Goal: Information Seeking & Learning: Learn about a topic

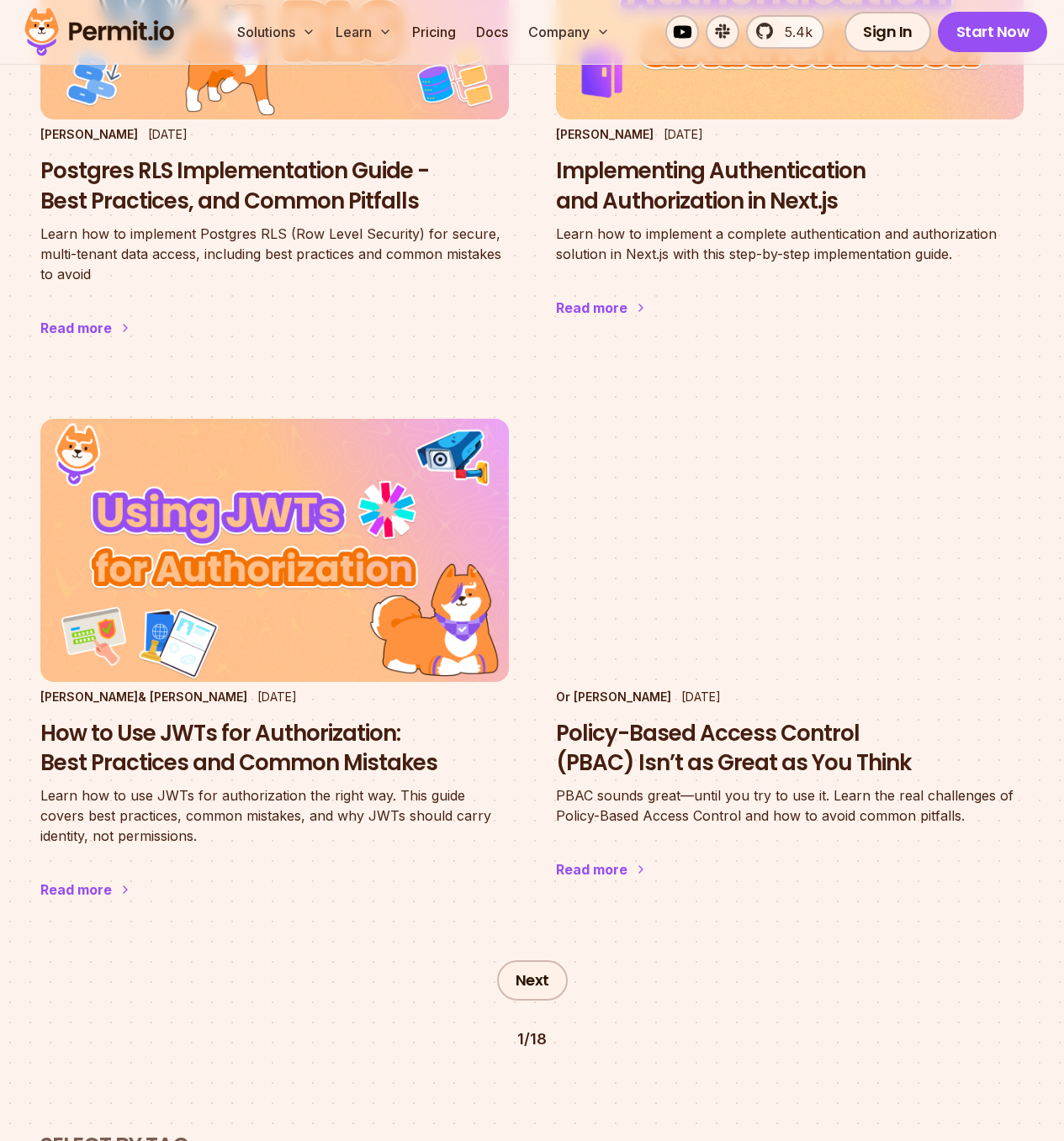
scroll to position [3747, 0]
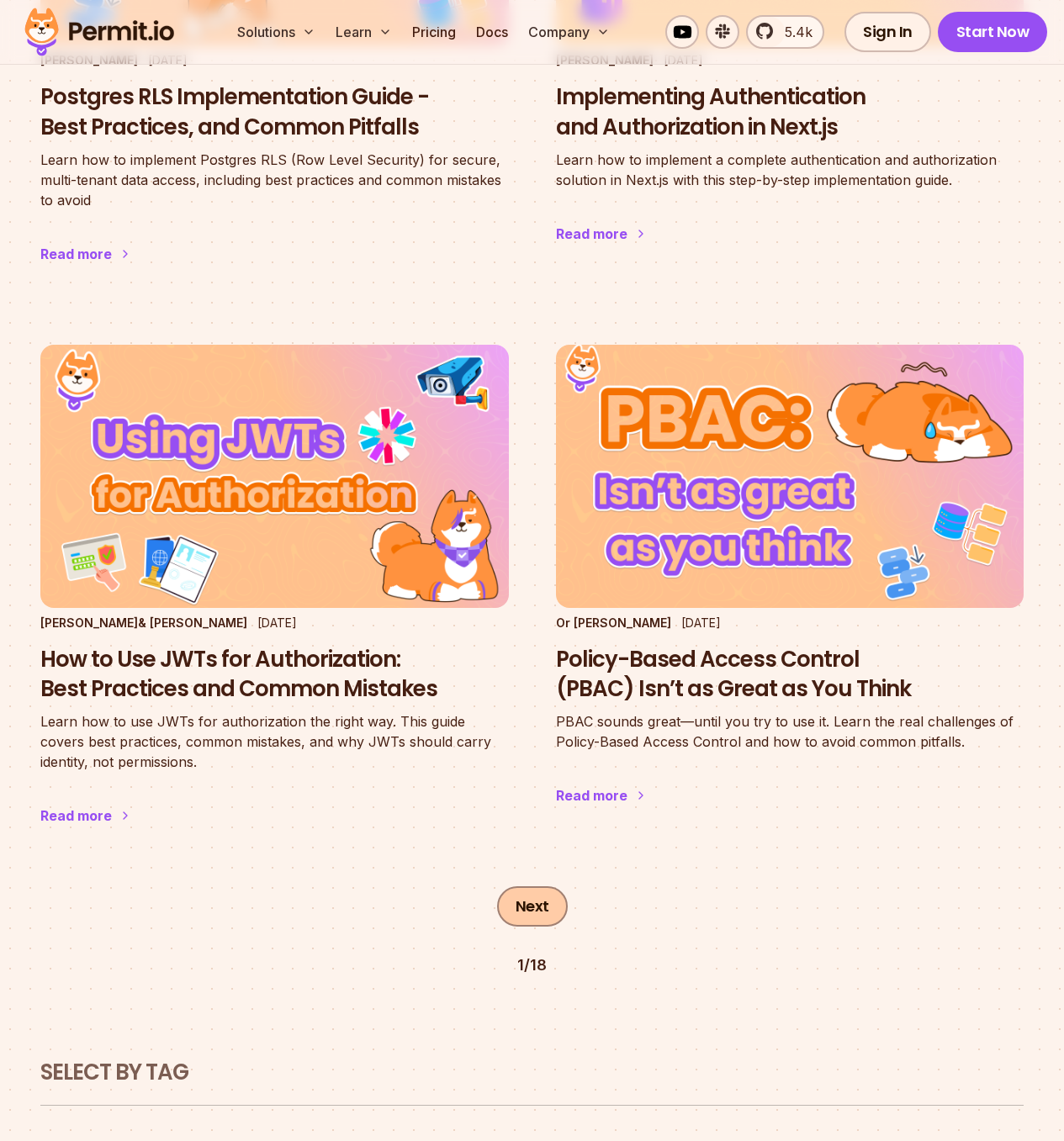
click at [530, 886] on link "Next" at bounding box center [532, 906] width 70 height 40
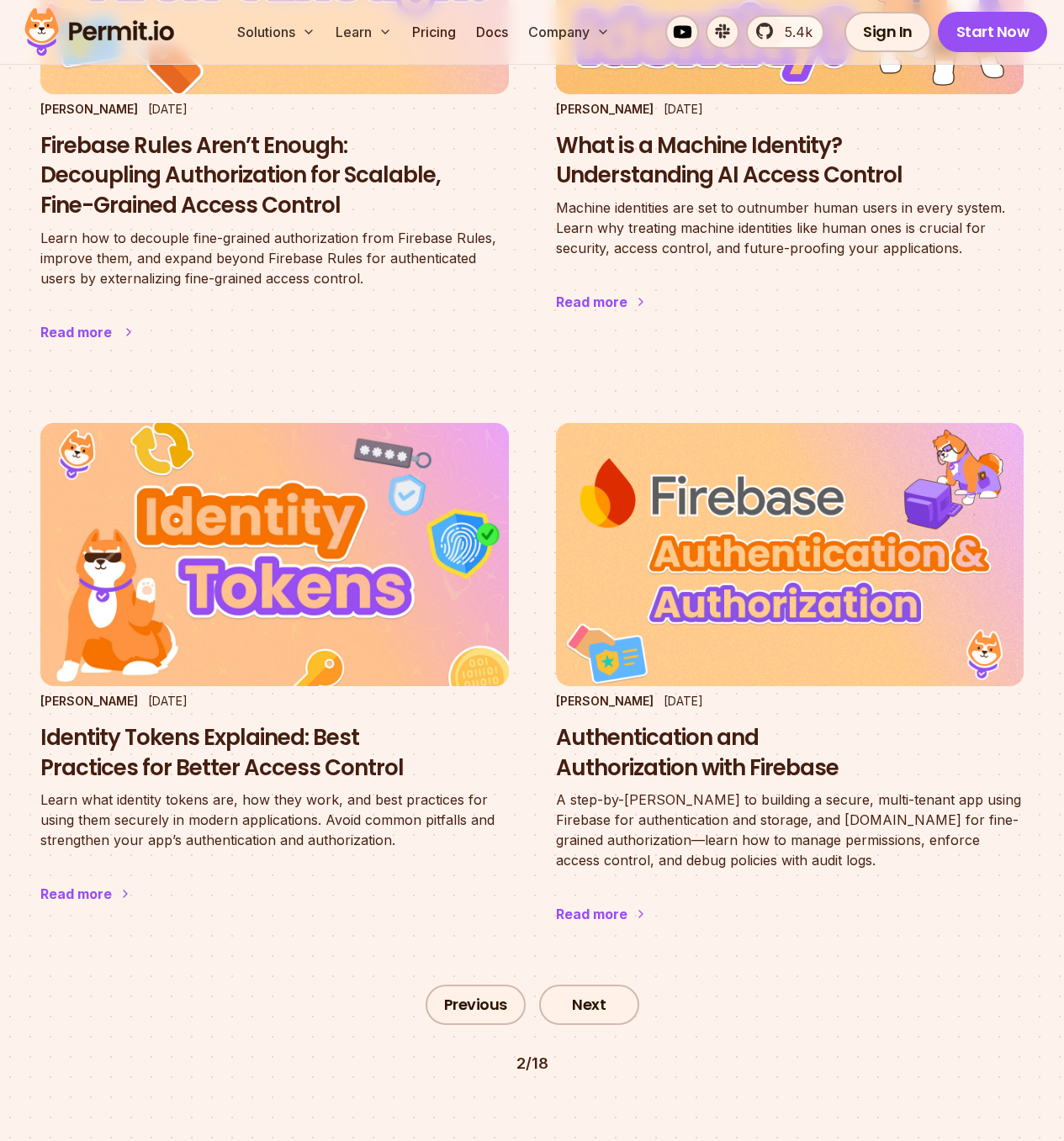
scroll to position [3661, 0]
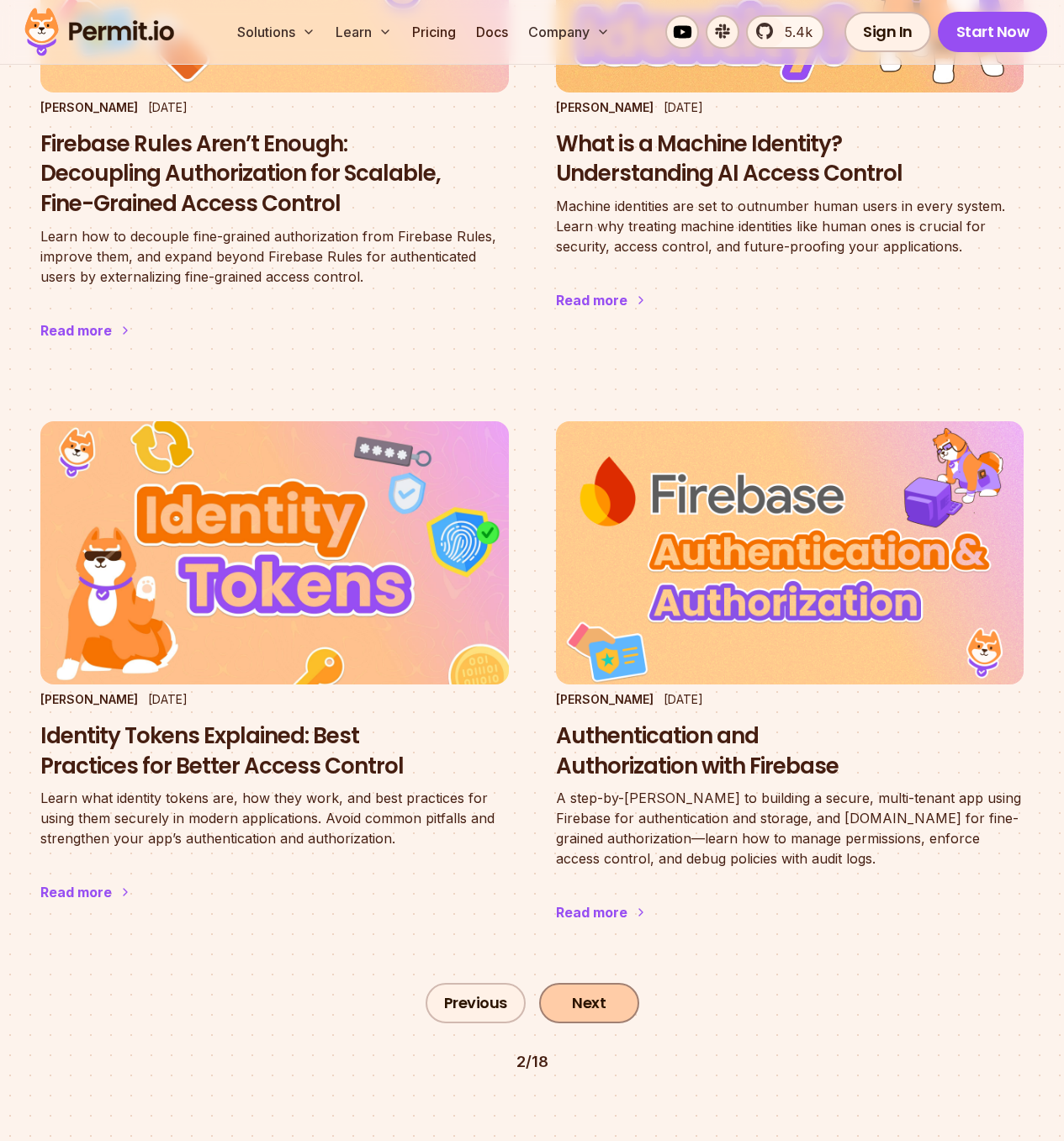
click at [596, 983] on link "Next" at bounding box center [589, 1003] width 100 height 40
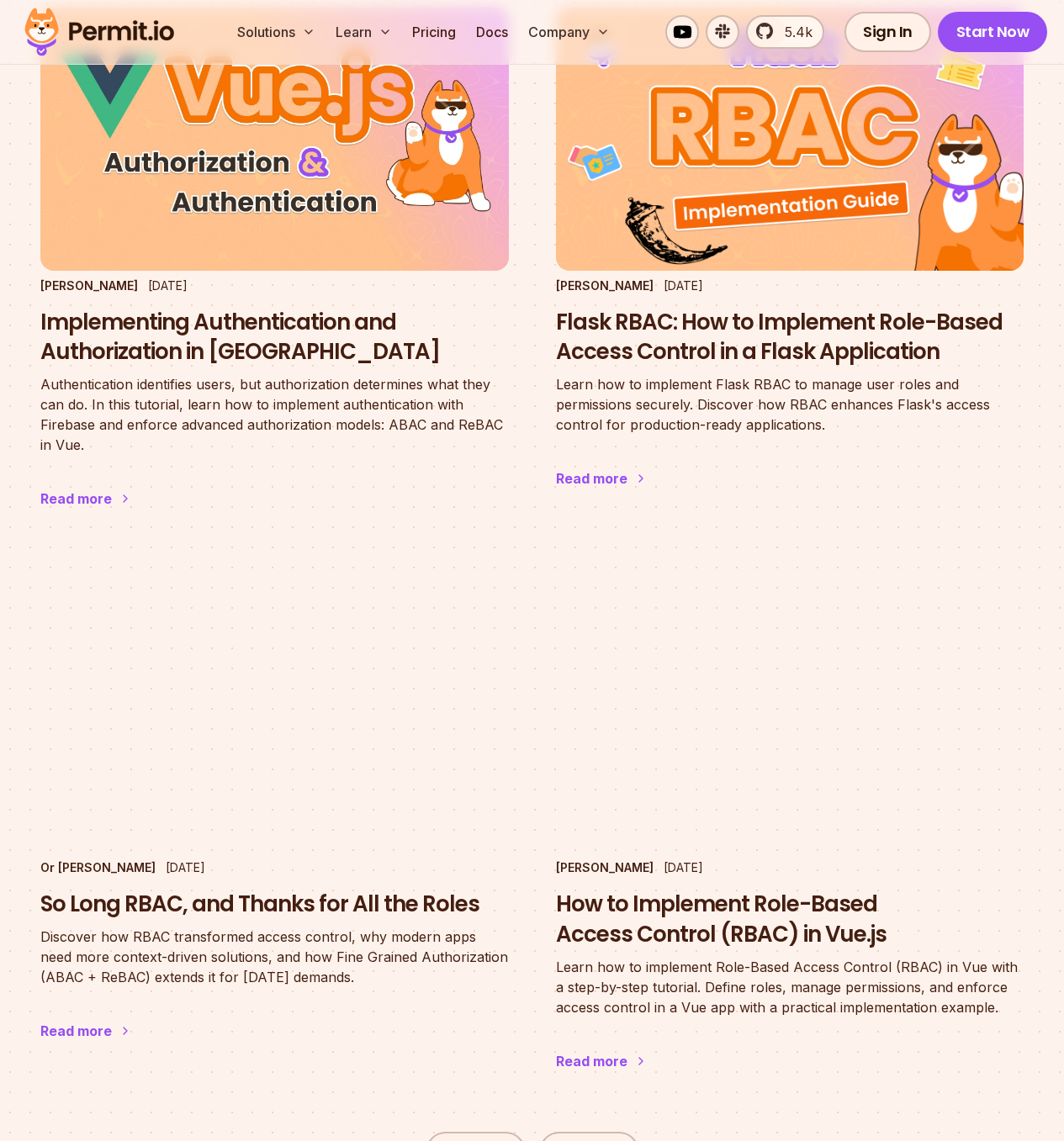
scroll to position [3723, 0]
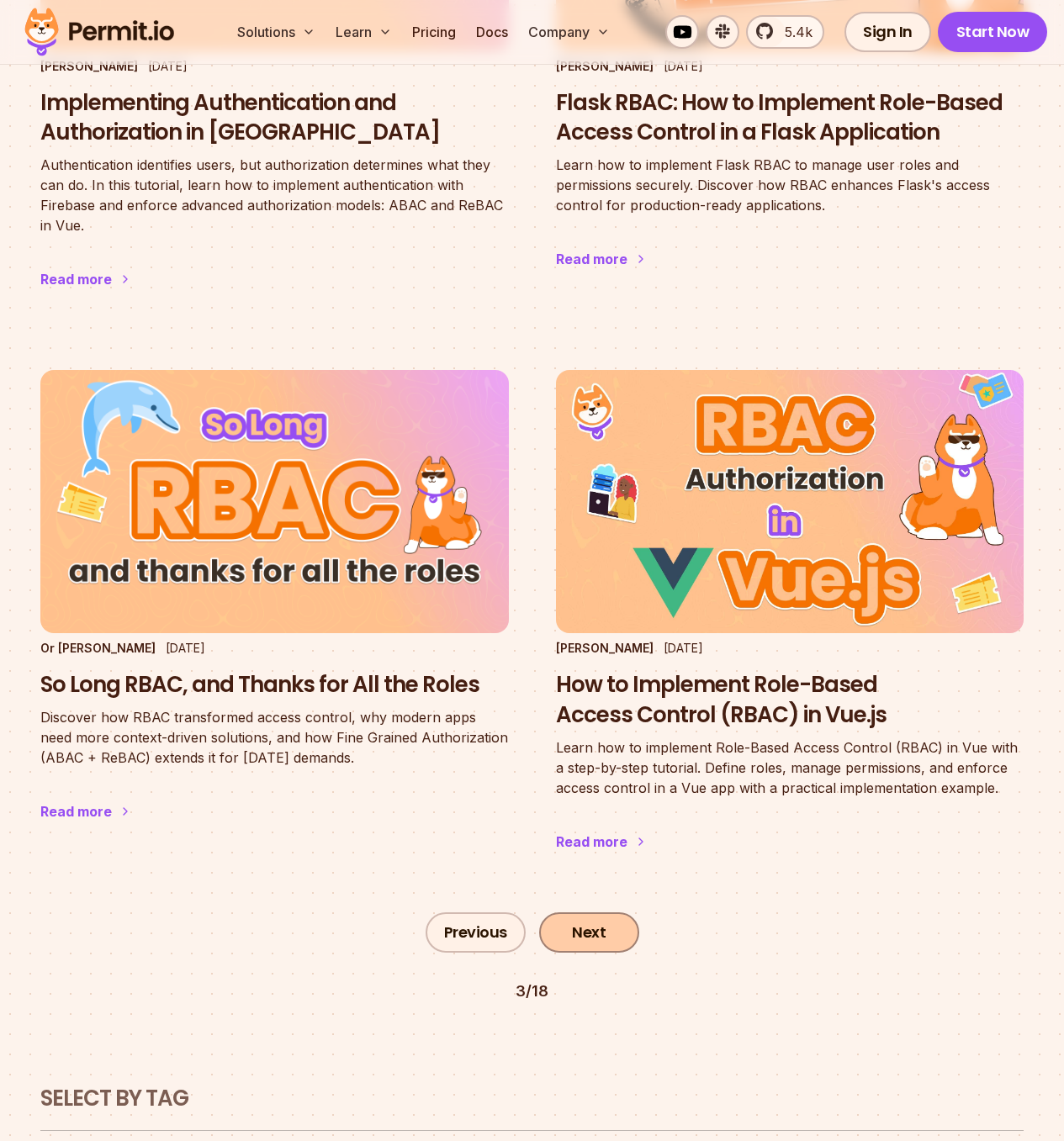
click at [604, 913] on link "Next" at bounding box center [589, 933] width 100 height 40
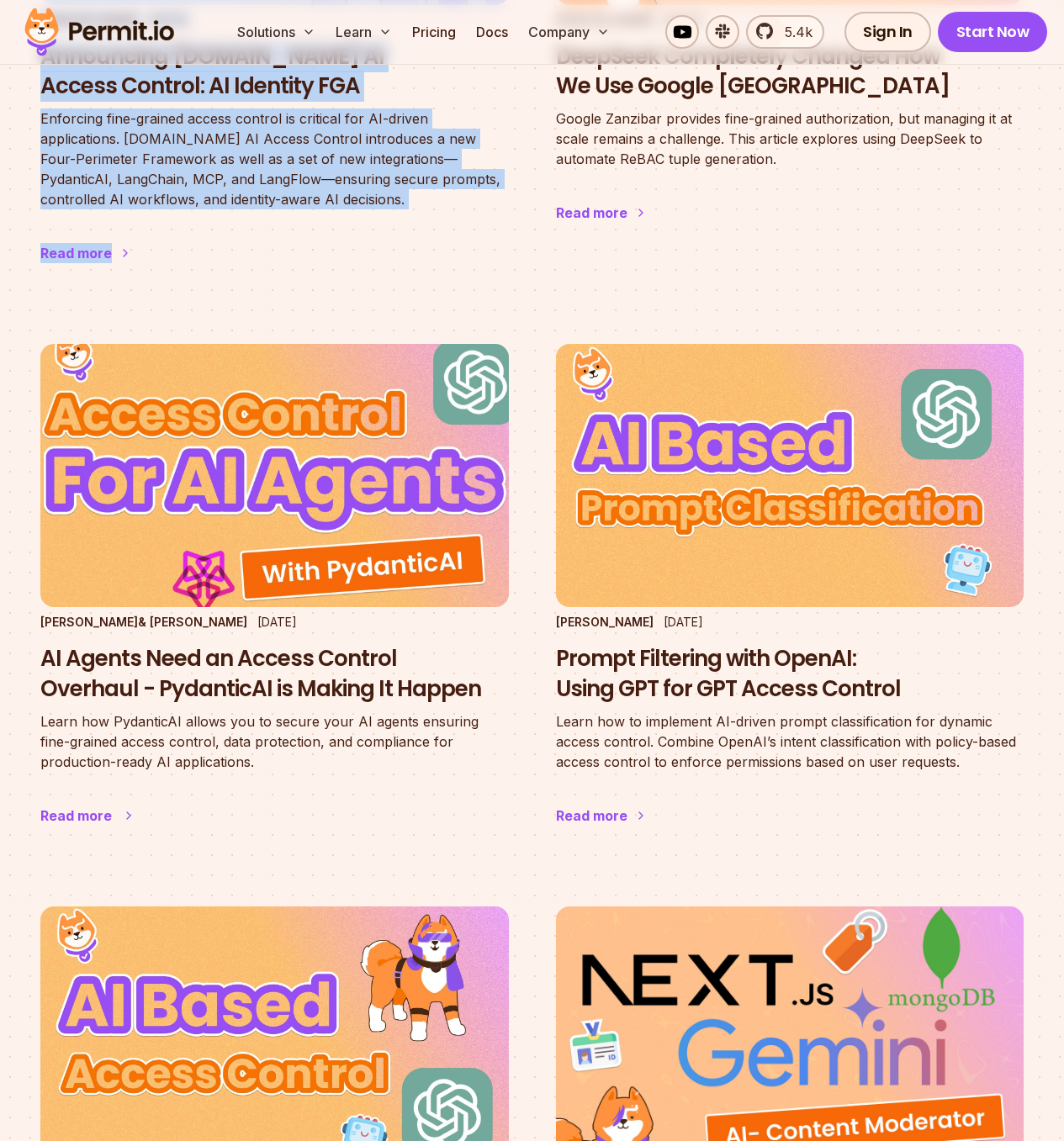
scroll to position [1460, 0]
